Goal: Navigation & Orientation: Find specific page/section

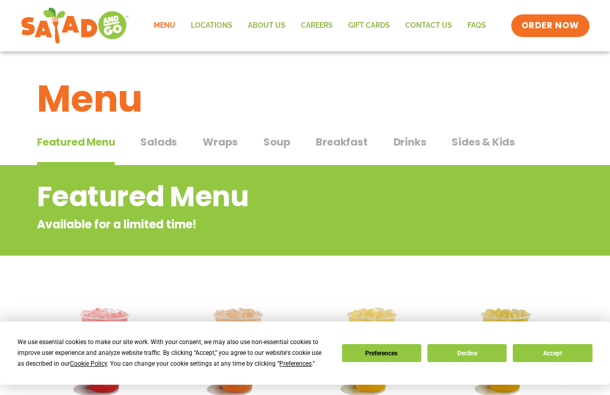
click at [211, 138] on span "Wraps" at bounding box center [220, 141] width 35 height 15
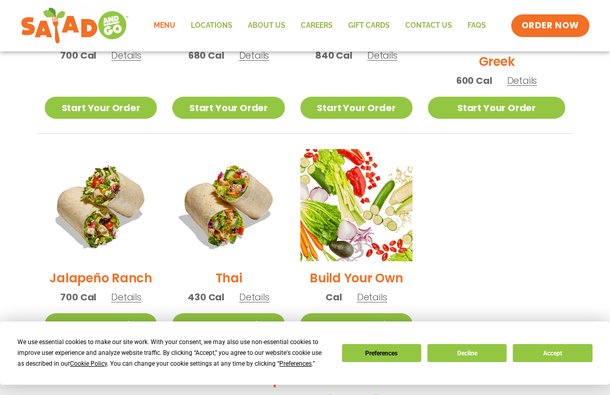
scroll to position [668, 0]
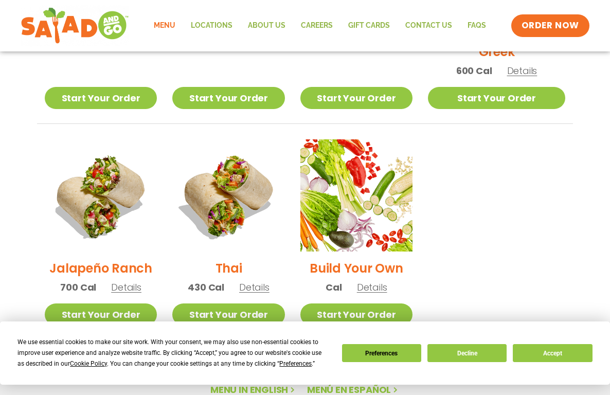
click at [167, 24] on link "Menu" at bounding box center [164, 26] width 37 height 24
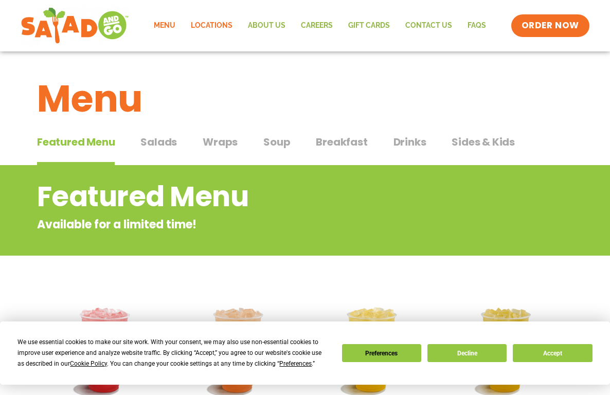
click at [213, 19] on link "Locations" at bounding box center [211, 26] width 57 height 24
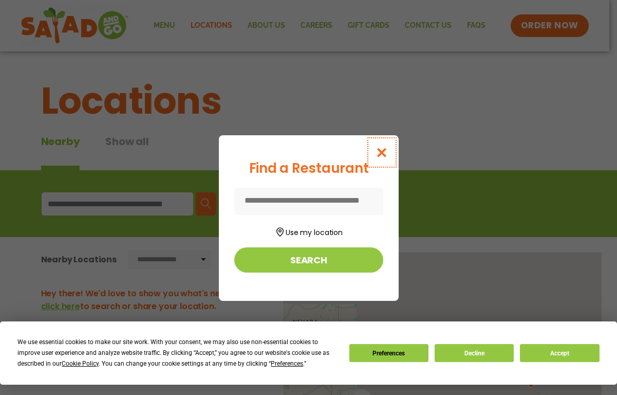
click at [384, 153] on icon "Close modal" at bounding box center [381, 152] width 13 height 11
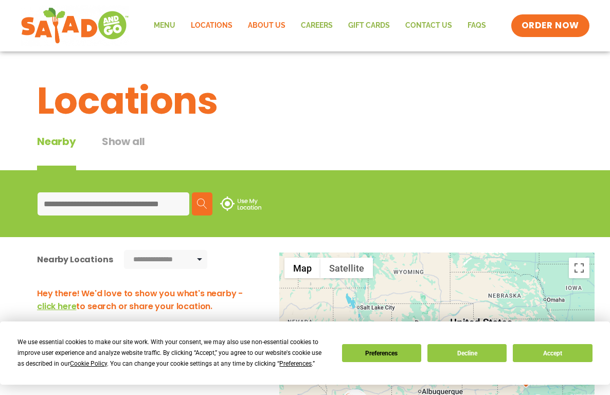
click at [270, 27] on link "About Us" at bounding box center [266, 26] width 53 height 24
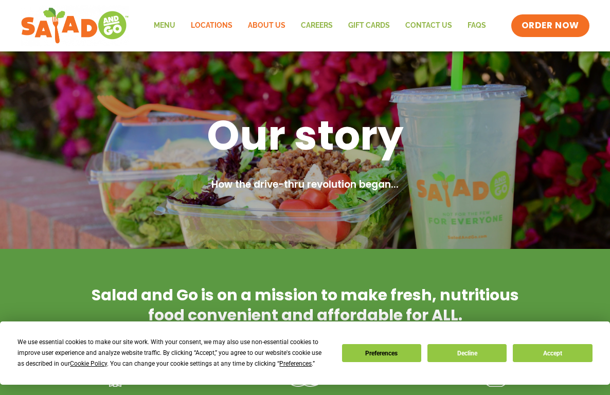
click at [224, 28] on link "Locations" at bounding box center [211, 26] width 57 height 24
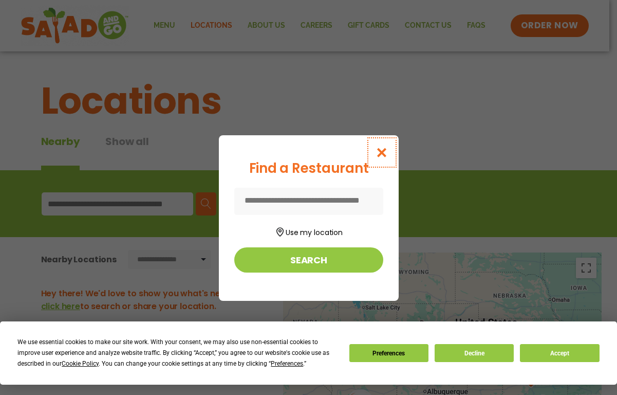
click at [384, 153] on icon "Close modal" at bounding box center [381, 152] width 13 height 11
